Goal: Find specific page/section: Find specific page/section

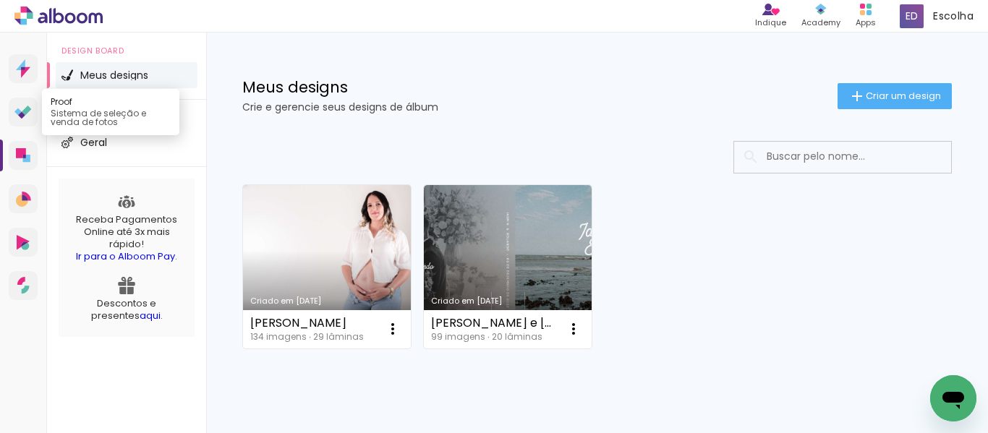
click at [22, 114] on icon at bounding box center [21, 114] width 7 height 7
click at [27, 109] on icon at bounding box center [26, 110] width 9 height 9
